Goal: Check status: Check status

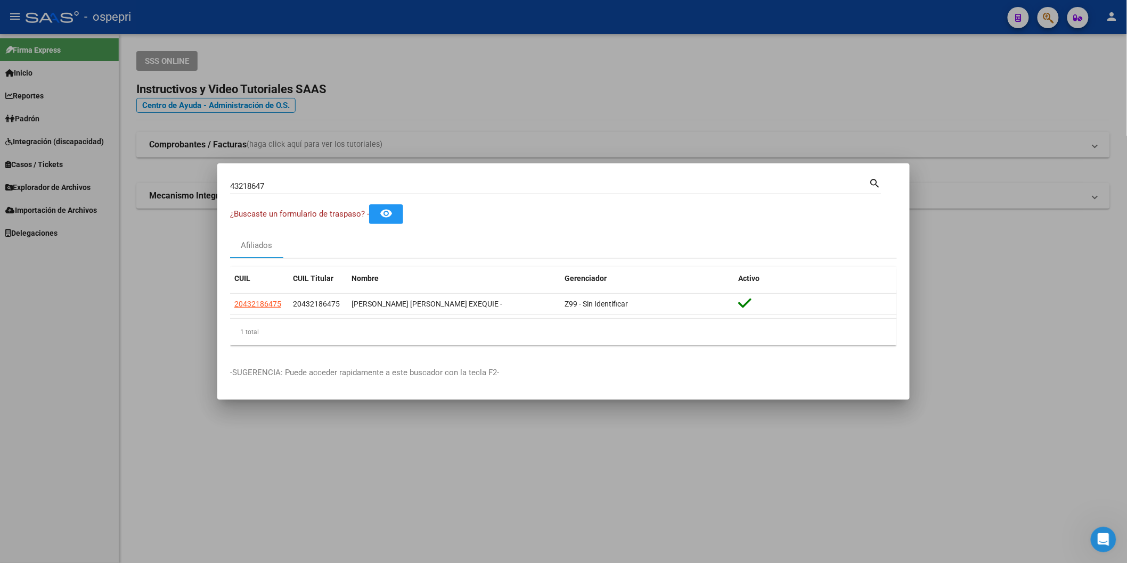
click at [389, 182] on input "43218647" at bounding box center [549, 187] width 639 height 10
paste input "23348903"
type input "23348903"
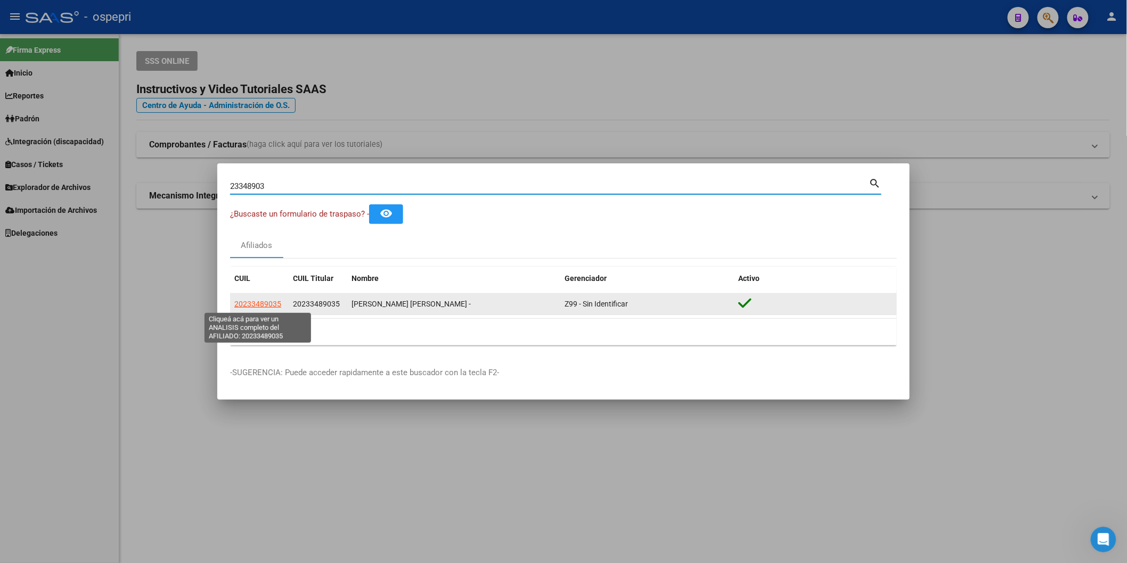
click at [274, 304] on span "20233489035" at bounding box center [257, 304] width 47 height 9
type textarea "20233489035"
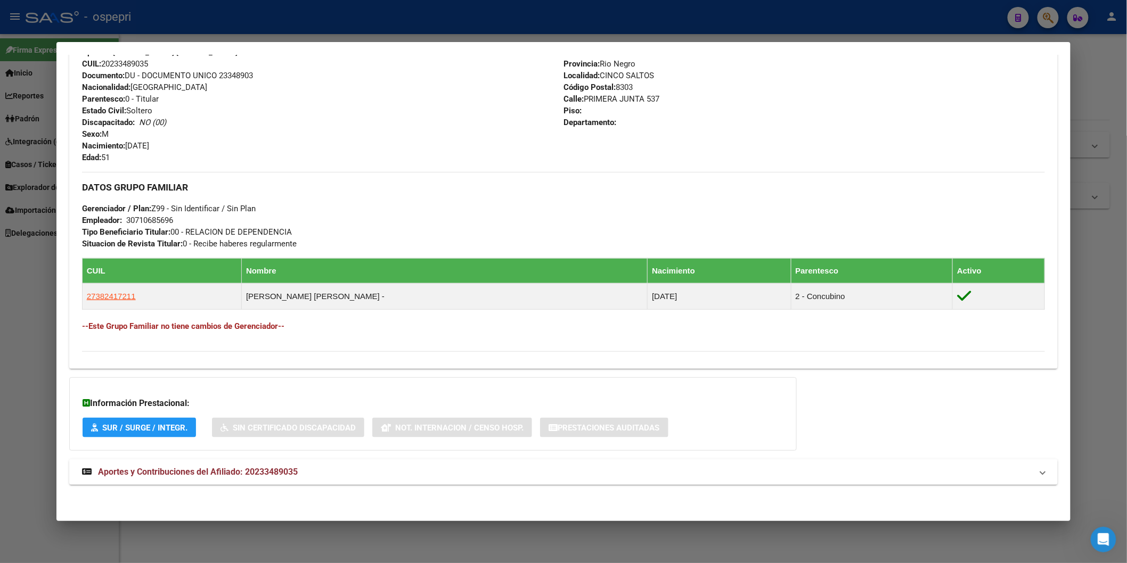
scroll to position [394, 0]
click at [289, 473] on span "Aportes y Contribuciones del Afiliado: 20233489035" at bounding box center [198, 472] width 200 height 10
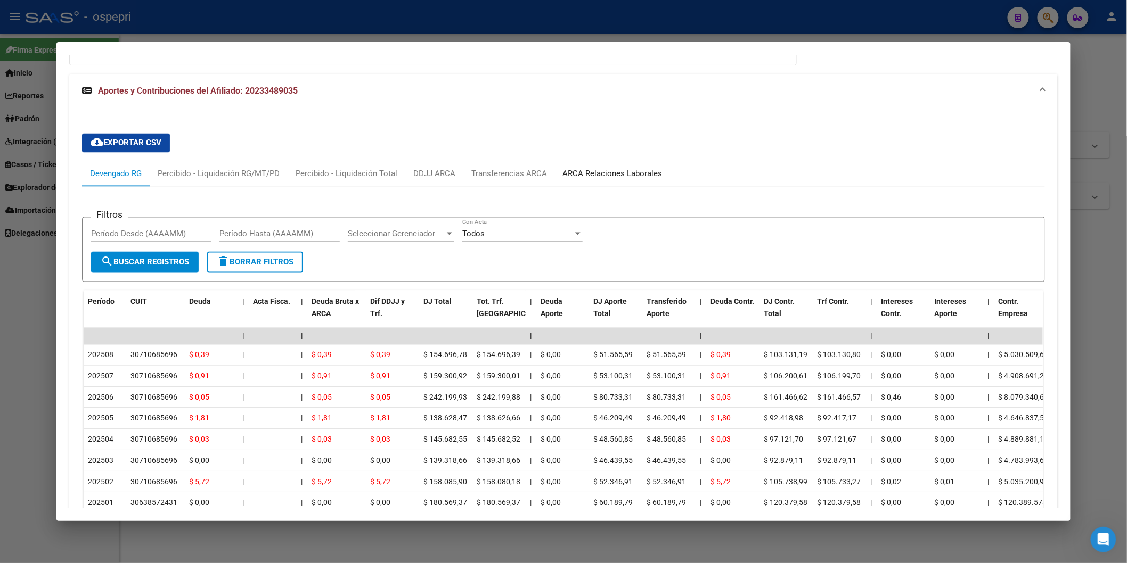
click at [583, 168] on div "ARCA Relaciones Laborales" at bounding box center [613, 174] width 100 height 12
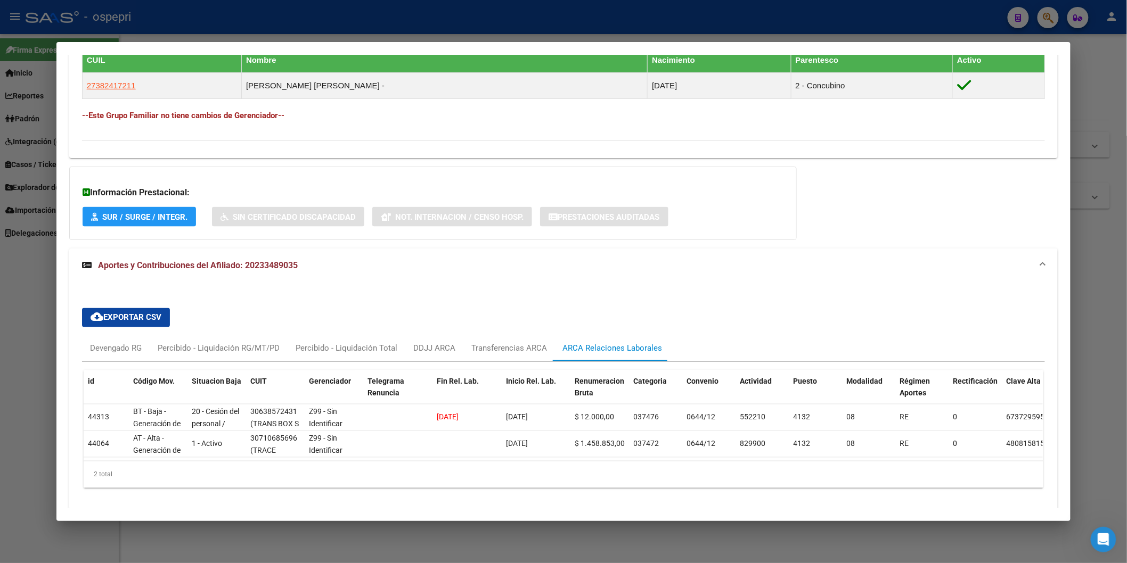
scroll to position [583, 0]
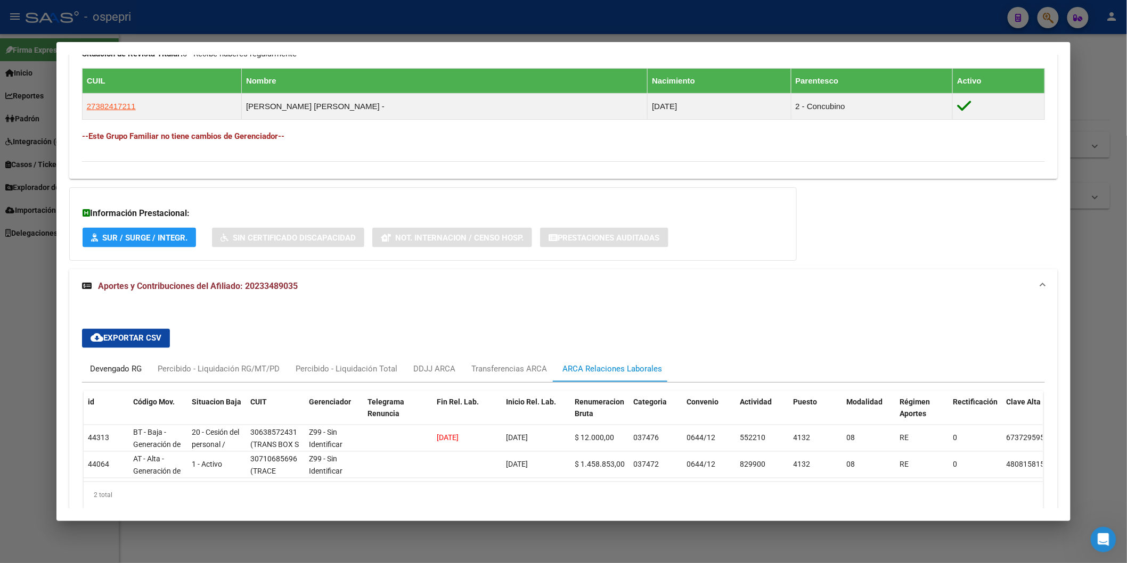
click at [103, 369] on div "Devengado RG" at bounding box center [116, 370] width 52 height 12
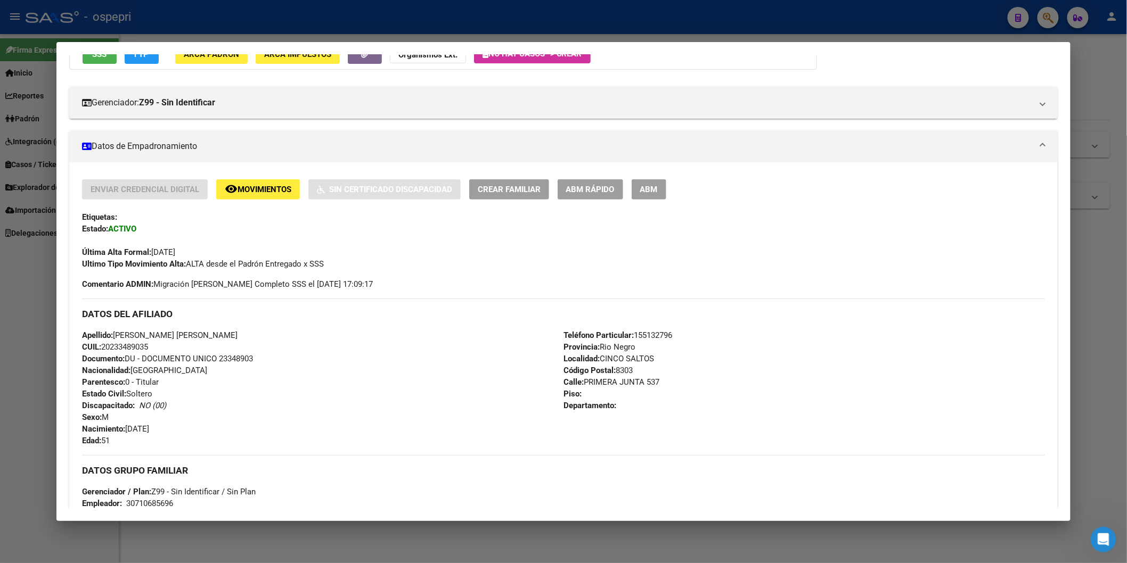
scroll to position [0, 0]
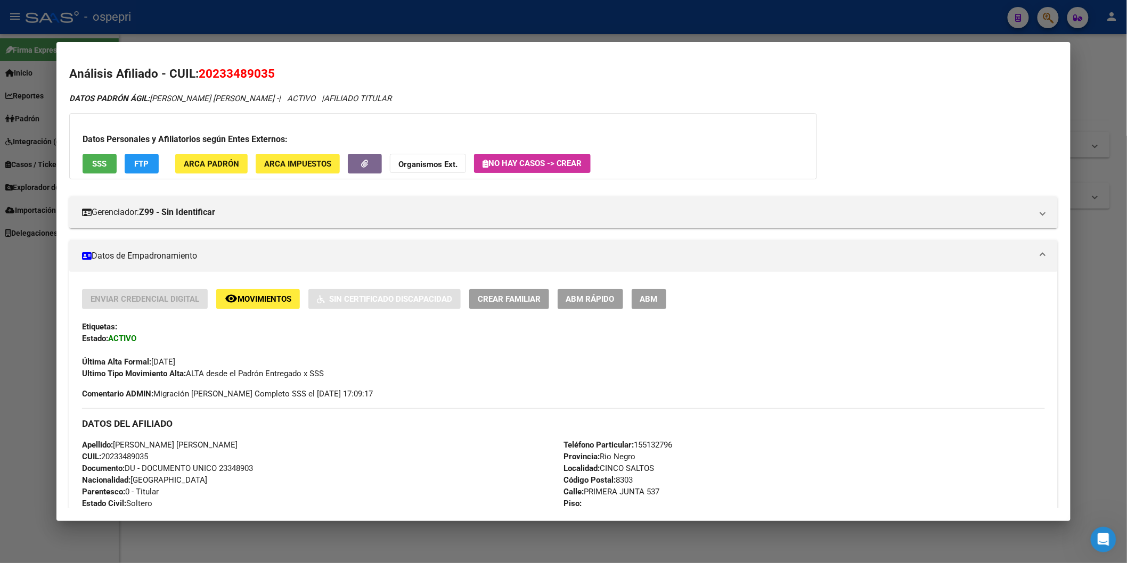
drag, startPoint x: 198, startPoint y: 73, endPoint x: 273, endPoint y: 71, distance: 75.7
click at [273, 71] on h2 "Análisis Afiliado - CUIL: 20233489035" at bounding box center [563, 74] width 988 height 18
copy span "20233489035"
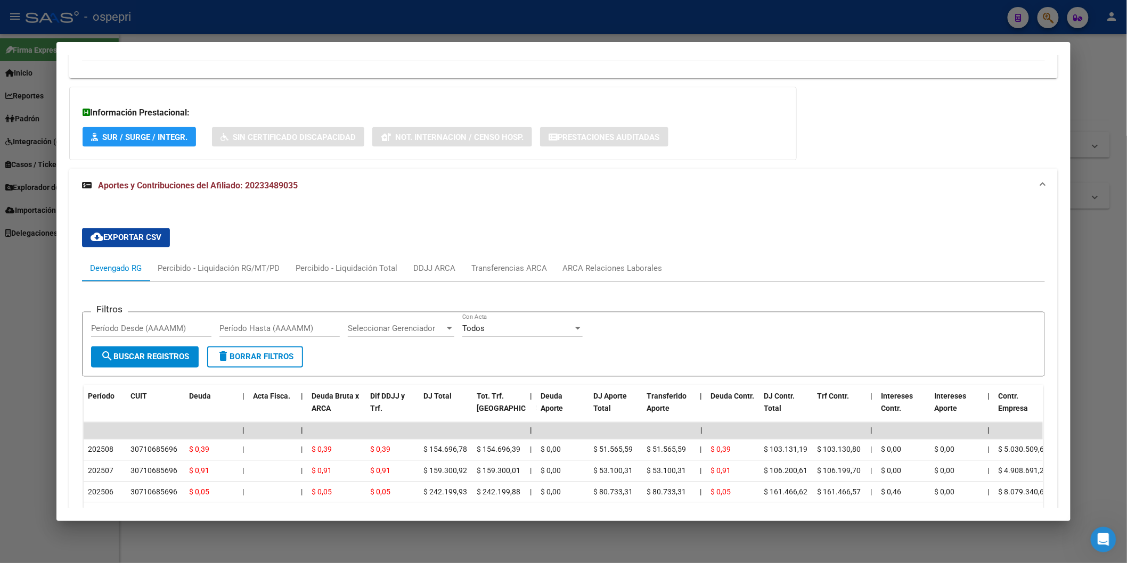
scroll to position [861, 0]
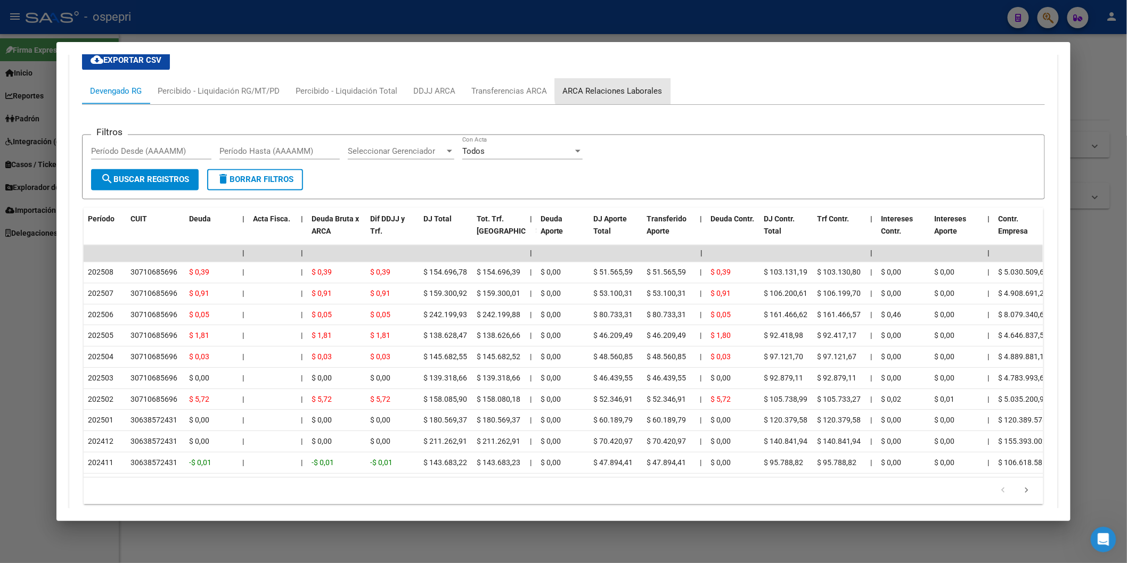
click at [625, 88] on div "ARCA Relaciones Laborales" at bounding box center [613, 92] width 100 height 12
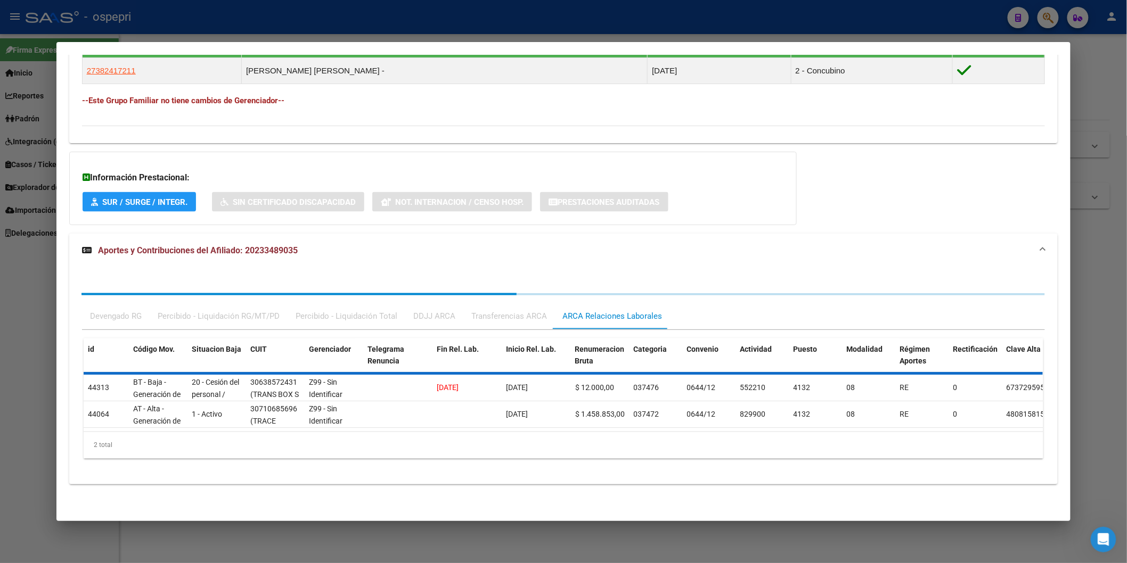
scroll to position [642, 0]
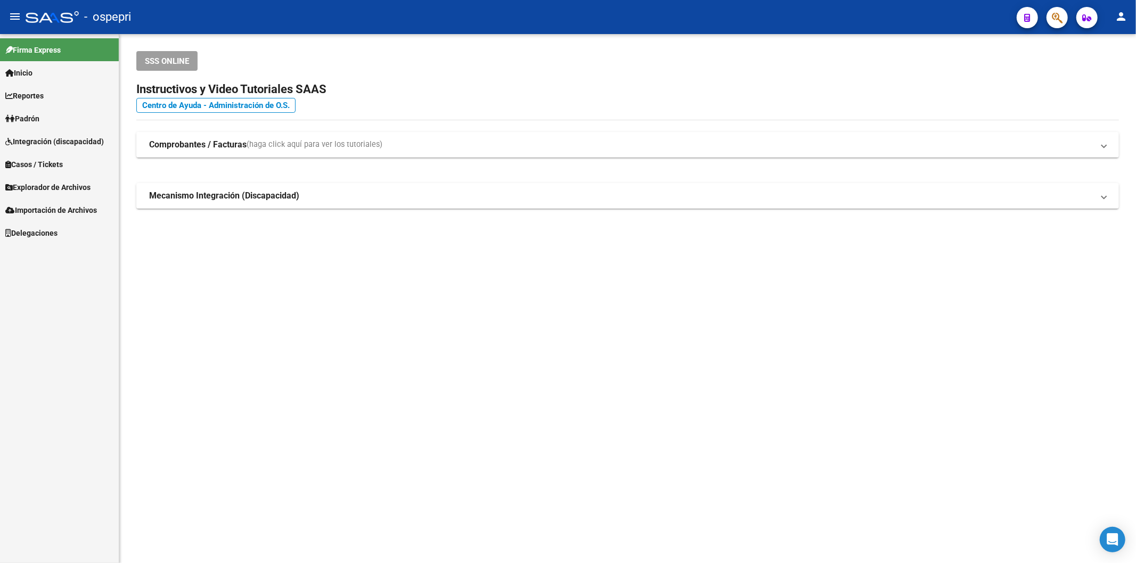
click at [1063, 20] on button "button" at bounding box center [1056, 17] width 21 height 21
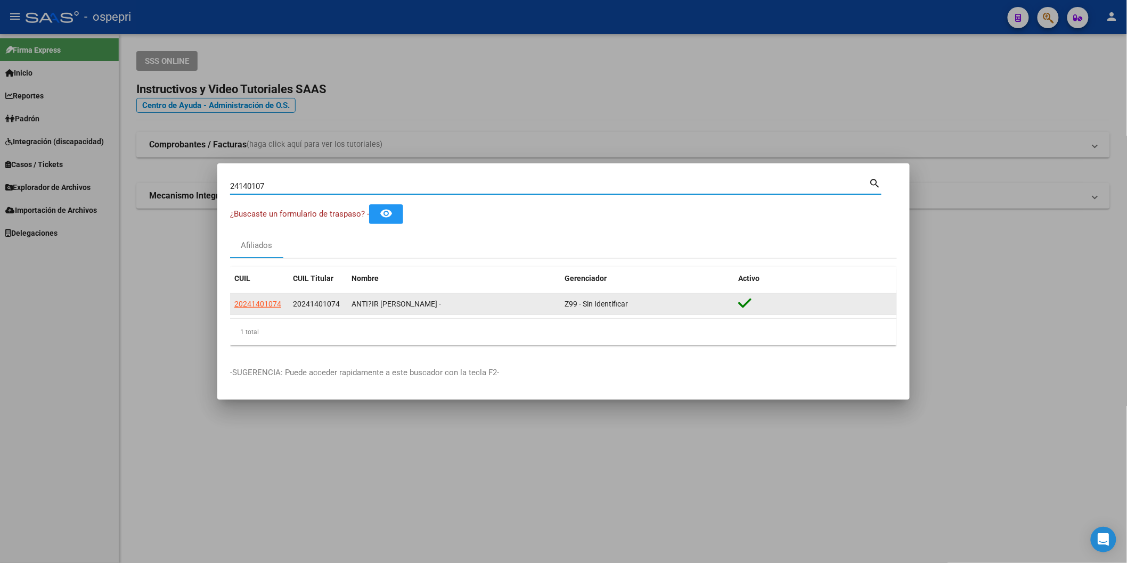
click at [270, 304] on span "20241401074" at bounding box center [257, 304] width 47 height 9
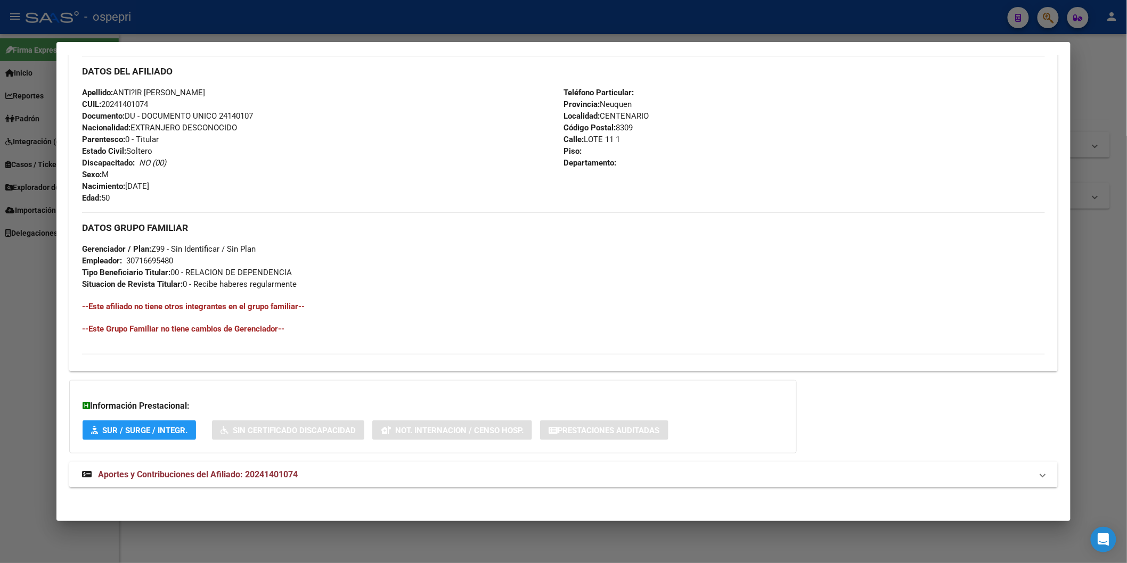
scroll to position [356, 0]
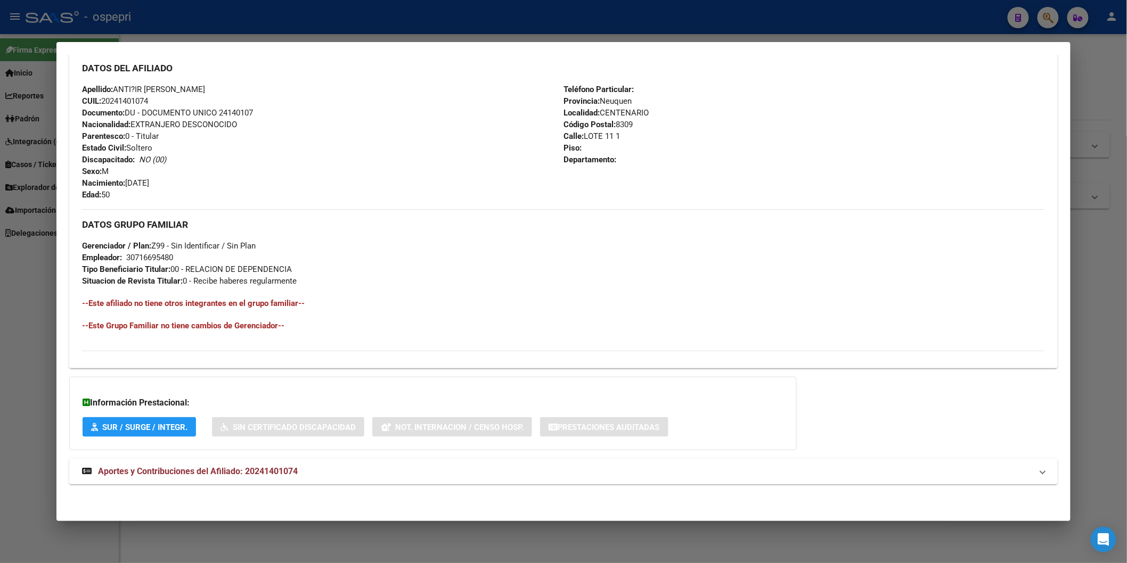
click at [286, 467] on span "Aportes y Contribuciones del Afiliado: 20241401074" at bounding box center [198, 472] width 200 height 10
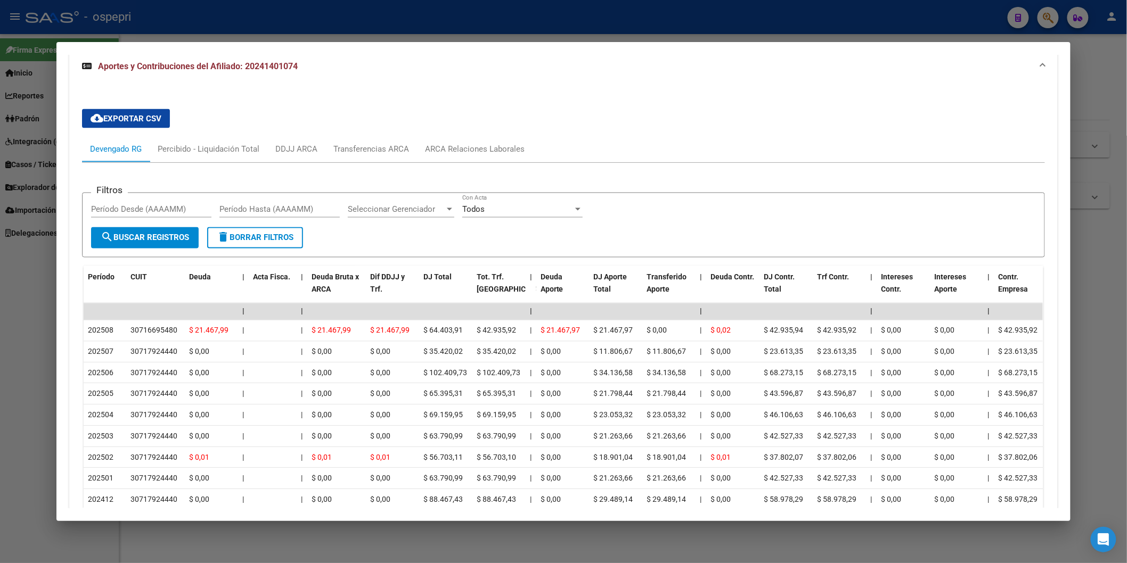
scroll to position [764, 0]
click at [496, 154] on div "ARCA Relaciones Laborales" at bounding box center [475, 151] width 100 height 12
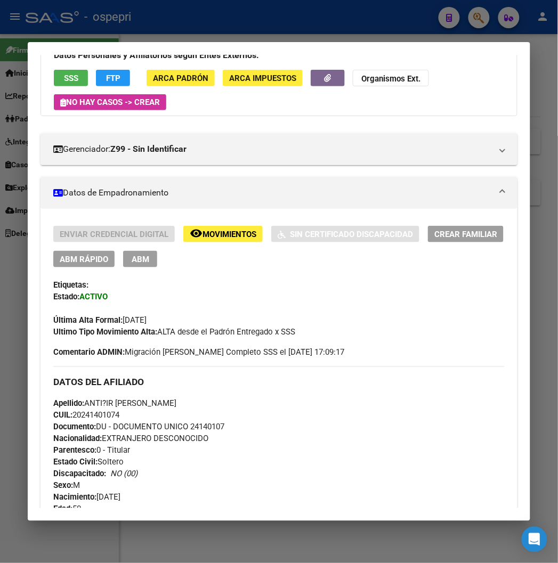
scroll to position [0, 0]
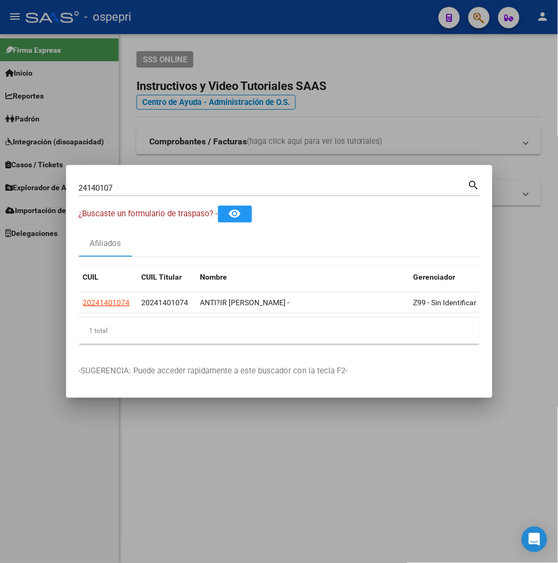
click at [245, 191] on input "24140107" at bounding box center [273, 188] width 389 height 10
paste input "30074948"
type input "30074948"
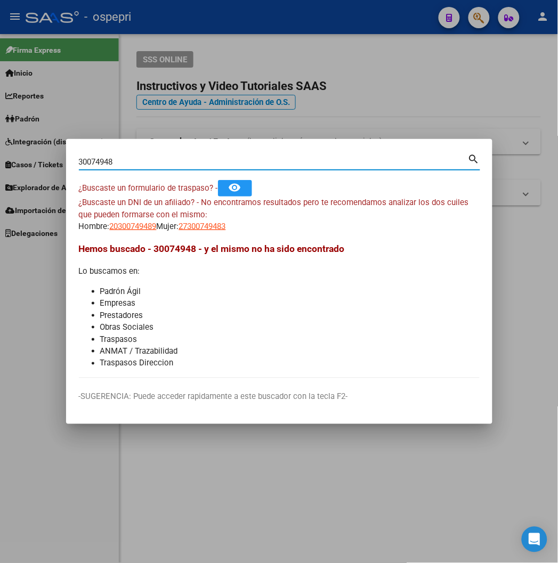
click at [110, 232] on app-link-go-to "20300749489" at bounding box center [133, 226] width 47 height 12
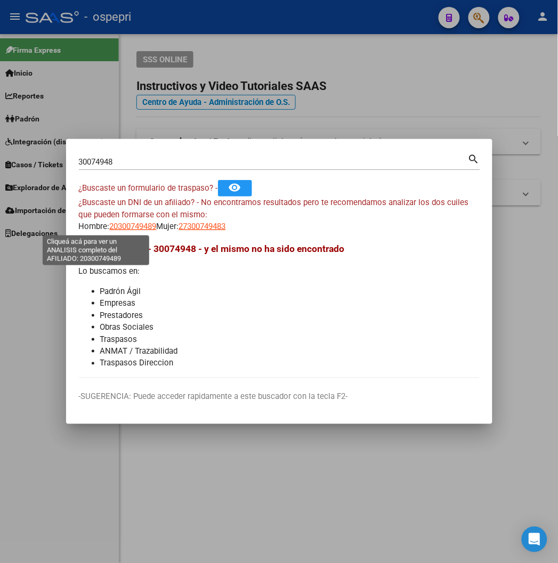
click at [110, 227] on span "20300749489" at bounding box center [133, 227] width 47 height 10
type textarea "20300749489"
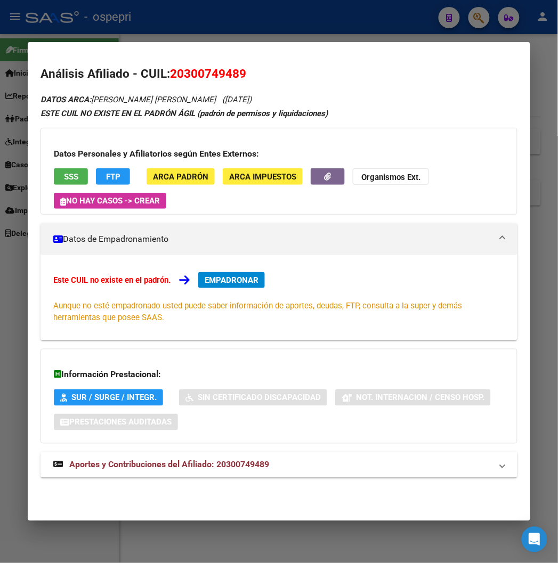
click at [225, 472] on mat-expansion-panel-header "Aportes y Contribuciones del Afiliado: 20300749489" at bounding box center [278, 465] width 476 height 26
